Goal: Task Accomplishment & Management: Manage account settings

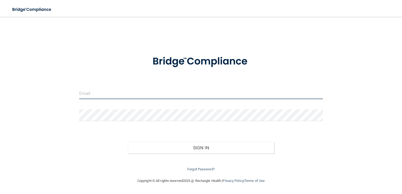
click at [132, 95] on input "email" at bounding box center [201, 93] width 244 height 12
drag, startPoint x: 173, startPoint y: 94, endPoint x: 92, endPoint y: 94, distance: 80.3
click at [92, 94] on input "[EMAIL_ADDRESS][DOMAIN_NAME]" at bounding box center [201, 93] width 244 height 12
type input "[PERSON_NAME][EMAIL_ADDRESS][DOMAIN_NAME]"
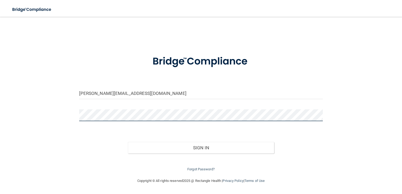
click at [128, 142] on button "Sign In" at bounding box center [201, 148] width 146 height 12
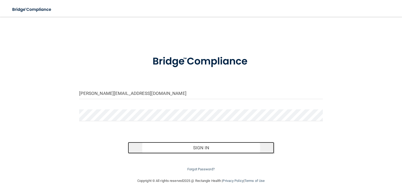
click at [187, 148] on button "Sign In" at bounding box center [201, 148] width 146 height 12
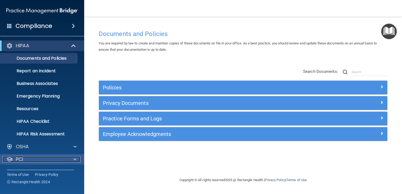
click at [58, 160] on div "PCI" at bounding box center [34, 159] width 65 height 6
click at [49, 27] on h4 "Compliance" at bounding box center [34, 25] width 37 height 7
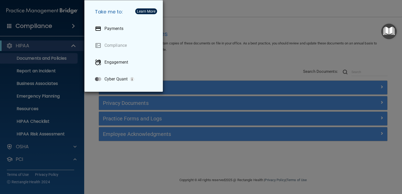
click at [74, 24] on div "Take me to: Payments Compliance Engagement Cyber Quant" at bounding box center [201, 97] width 402 height 194
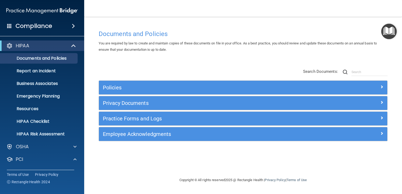
click at [49, 25] on h4 "Compliance" at bounding box center [34, 25] width 37 height 7
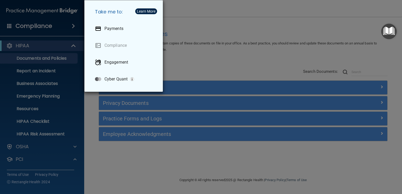
click at [49, 25] on div "Take me to: Payments Compliance Engagement Cyber Quant" at bounding box center [201, 97] width 402 height 194
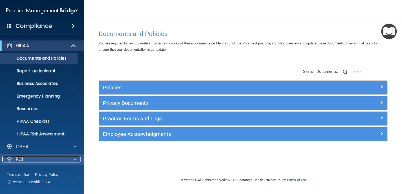
click at [74, 158] on span at bounding box center [74, 159] width 3 height 6
click at [32, 24] on h4 "Compliance" at bounding box center [34, 25] width 37 height 7
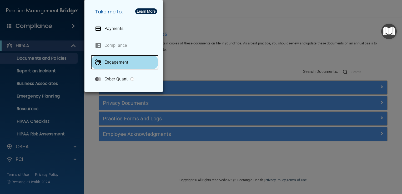
click at [120, 59] on div "Engagement" at bounding box center [125, 62] width 68 height 15
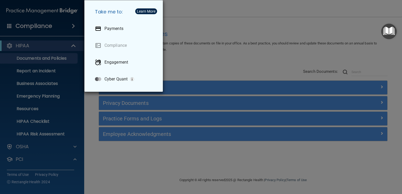
click at [74, 160] on div "Take me to: Payments Compliance Engagement Cyber Quant" at bounding box center [201, 97] width 402 height 194
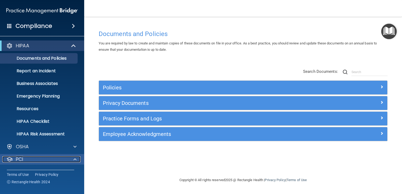
click at [74, 160] on span at bounding box center [74, 159] width 3 height 6
click at [20, 158] on p "PCI" at bounding box center [19, 159] width 7 height 6
click at [19, 24] on h4 "Compliance" at bounding box center [34, 25] width 37 height 7
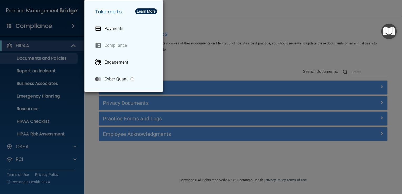
click at [8, 23] on div "Take me to: Payments Compliance Engagement Cyber Quant" at bounding box center [201, 97] width 402 height 194
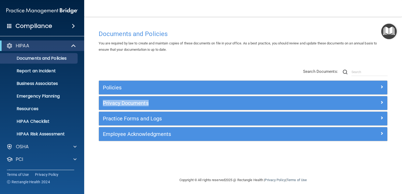
drag, startPoint x: 402, startPoint y: 62, endPoint x: 403, endPoint y: 97, distance: 35.8
click at [402, 97] on html "Compliance HIPAA Documents and Policies Report an Incident Business Associates …" at bounding box center [201, 97] width 402 height 194
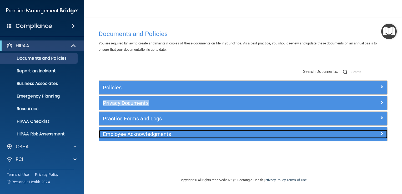
click at [288, 134] on h5 "Employee Acknowledgments" at bounding box center [207, 134] width 208 height 6
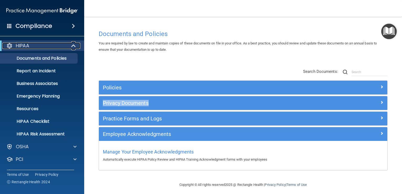
click at [73, 46] on span at bounding box center [74, 46] width 4 height 6
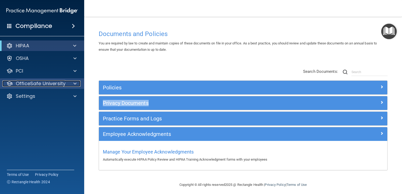
click at [77, 83] on div at bounding box center [74, 84] width 13 height 6
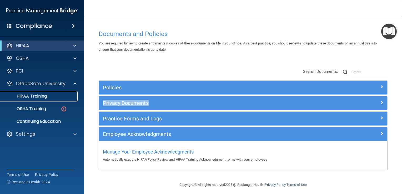
click at [41, 96] on p "HIPAA Training" at bounding box center [24, 96] width 43 height 5
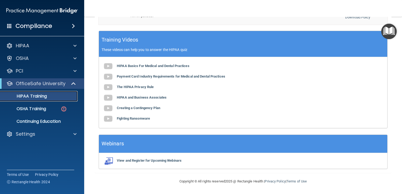
scroll to position [165, 0]
click at [34, 135] on p "Settings" at bounding box center [25, 134] width 19 height 6
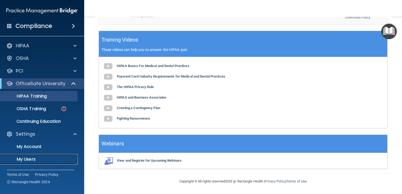
click at [32, 161] on p "My Users" at bounding box center [39, 159] width 72 height 5
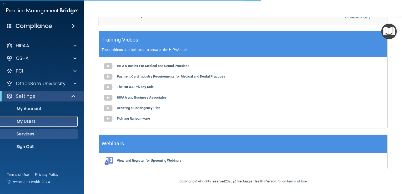
select select "20"
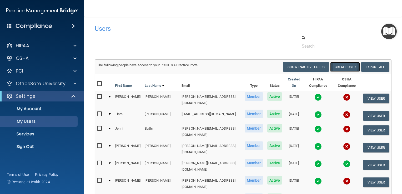
click at [342, 66] on button "Create User" at bounding box center [345, 67] width 30 height 10
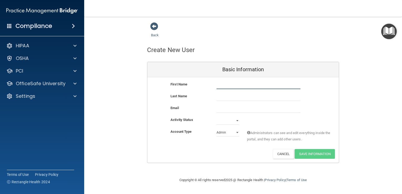
click at [236, 84] on input "text" at bounding box center [259, 85] width 84 height 8
type input "[PERSON_NAME]"
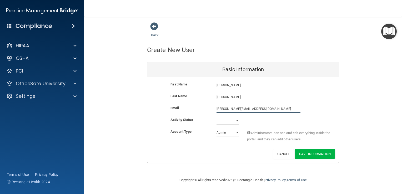
type input "[PERSON_NAME][EMAIL_ADDRESS][DOMAIN_NAME]"
click at [238, 119] on select "Active Inactive" at bounding box center [228, 121] width 23 height 8
select select "active"
click at [217, 117] on select "Active Inactive" at bounding box center [228, 121] width 23 height 8
click at [236, 132] on select "Admin Member" at bounding box center [228, 133] width 23 height 8
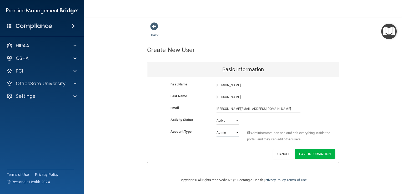
select select "practice_member"
click at [217, 129] on select "Admin Member" at bounding box center [228, 133] width 23 height 8
click at [306, 153] on button "Save Information" at bounding box center [315, 154] width 40 height 10
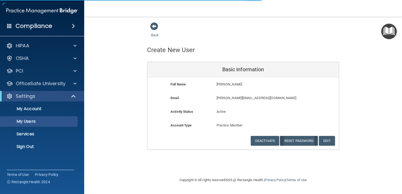
select select "20"
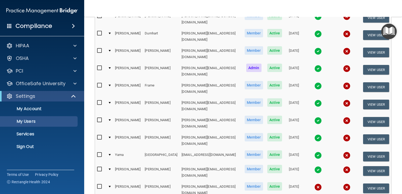
scroll to position [239, 0]
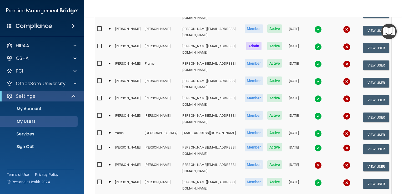
select select "20"
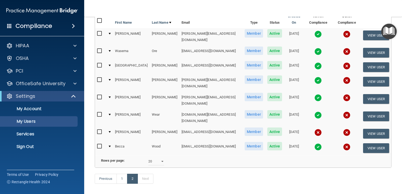
scroll to position [72, 0]
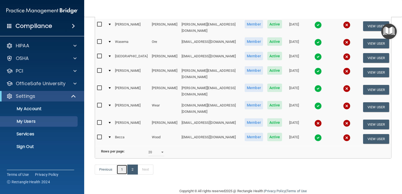
click at [121, 165] on link "1" at bounding box center [122, 170] width 11 height 10
select select "20"
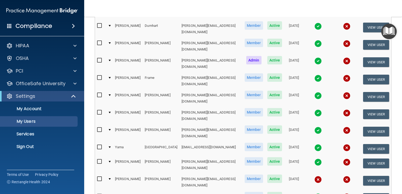
scroll to position [207, 0]
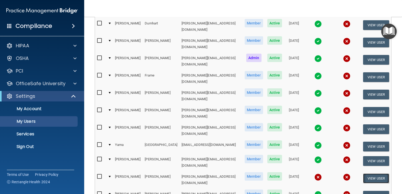
click at [370, 174] on button "View User" at bounding box center [376, 179] width 26 height 10
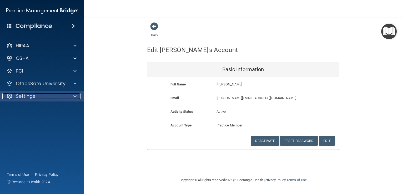
click at [73, 95] on span at bounding box center [74, 96] width 3 height 6
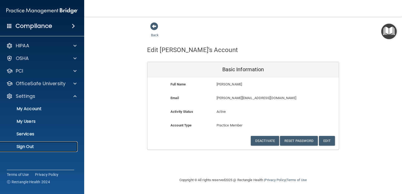
click at [29, 144] on p "Sign Out" at bounding box center [39, 146] width 72 height 5
